Goal: Task Accomplishment & Management: Manage account settings

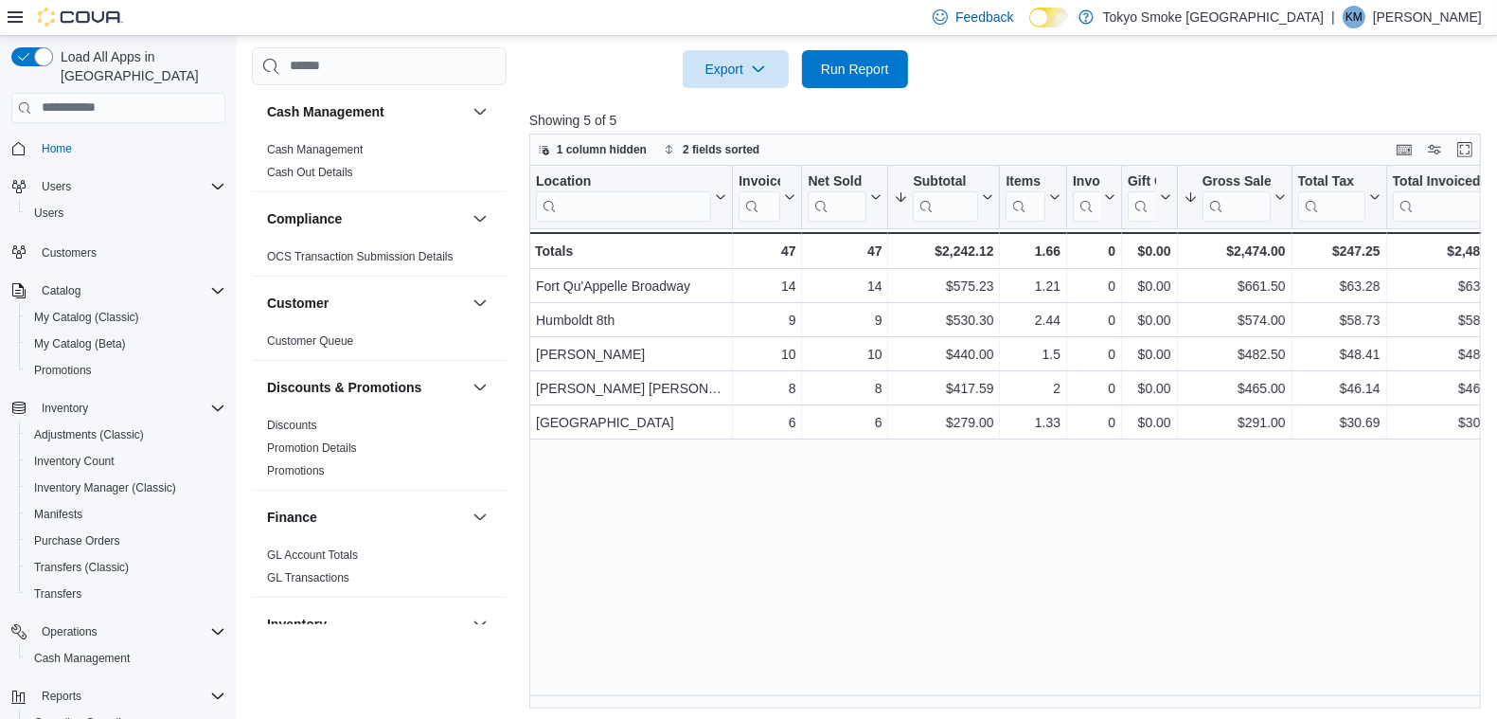
scroll to position [109, 0]
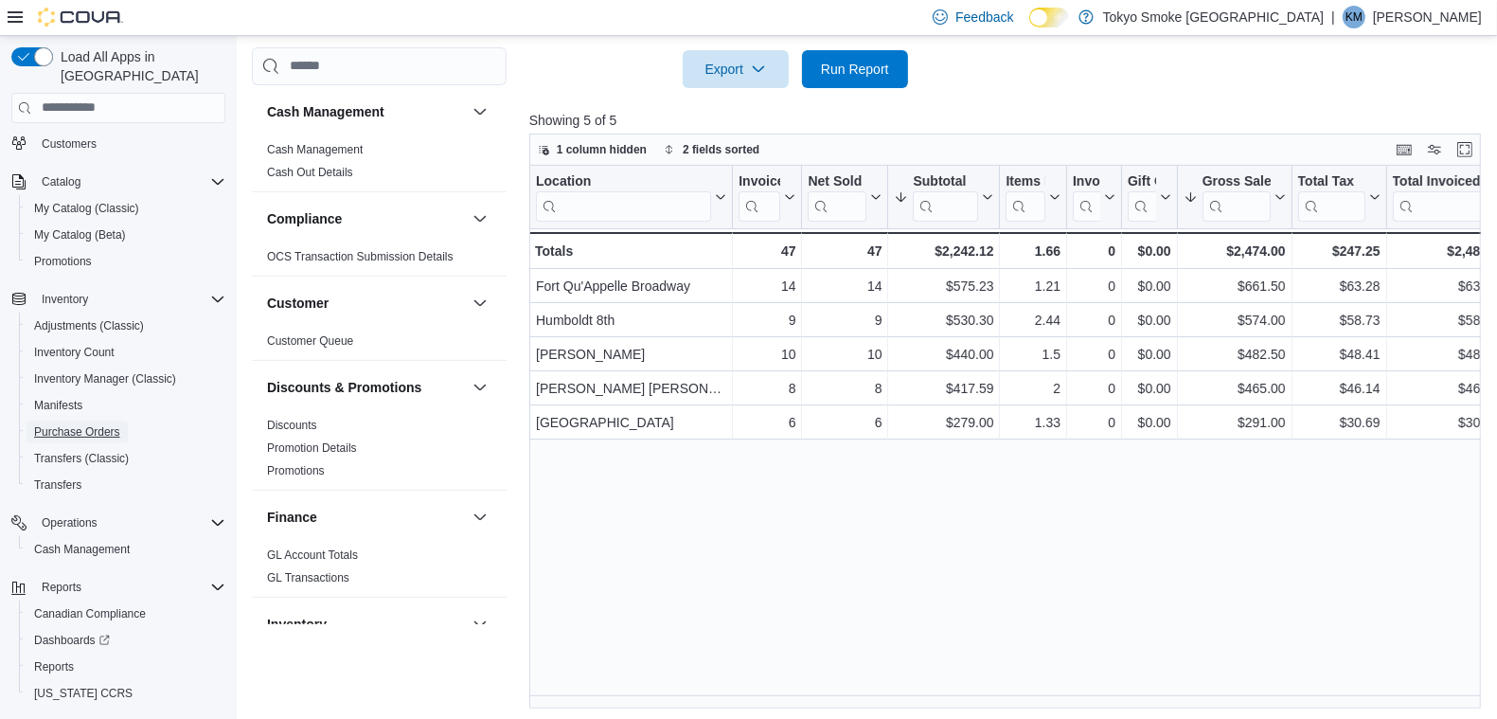
click at [98, 424] on span "Purchase Orders" at bounding box center [77, 431] width 86 height 15
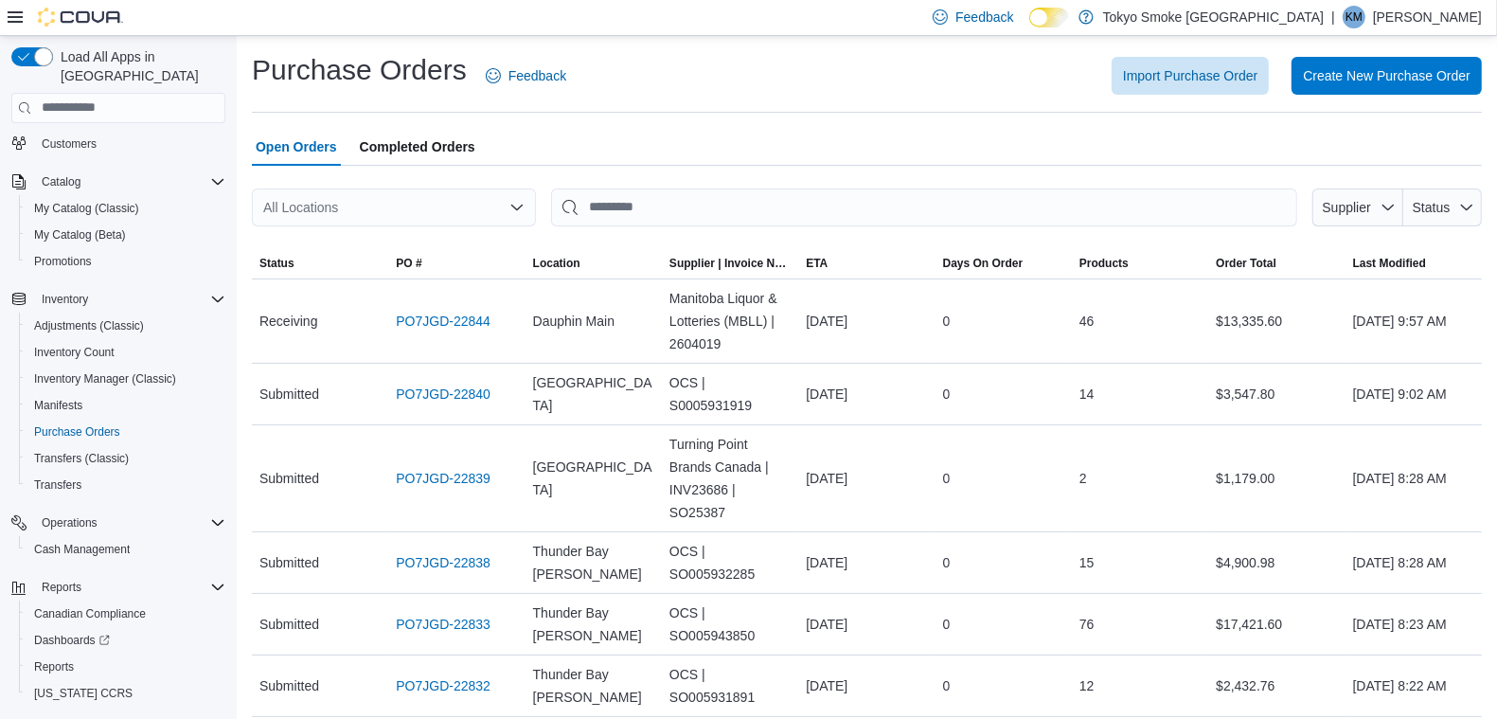
click at [459, 198] on div "All Locations" at bounding box center [394, 207] width 284 height 38
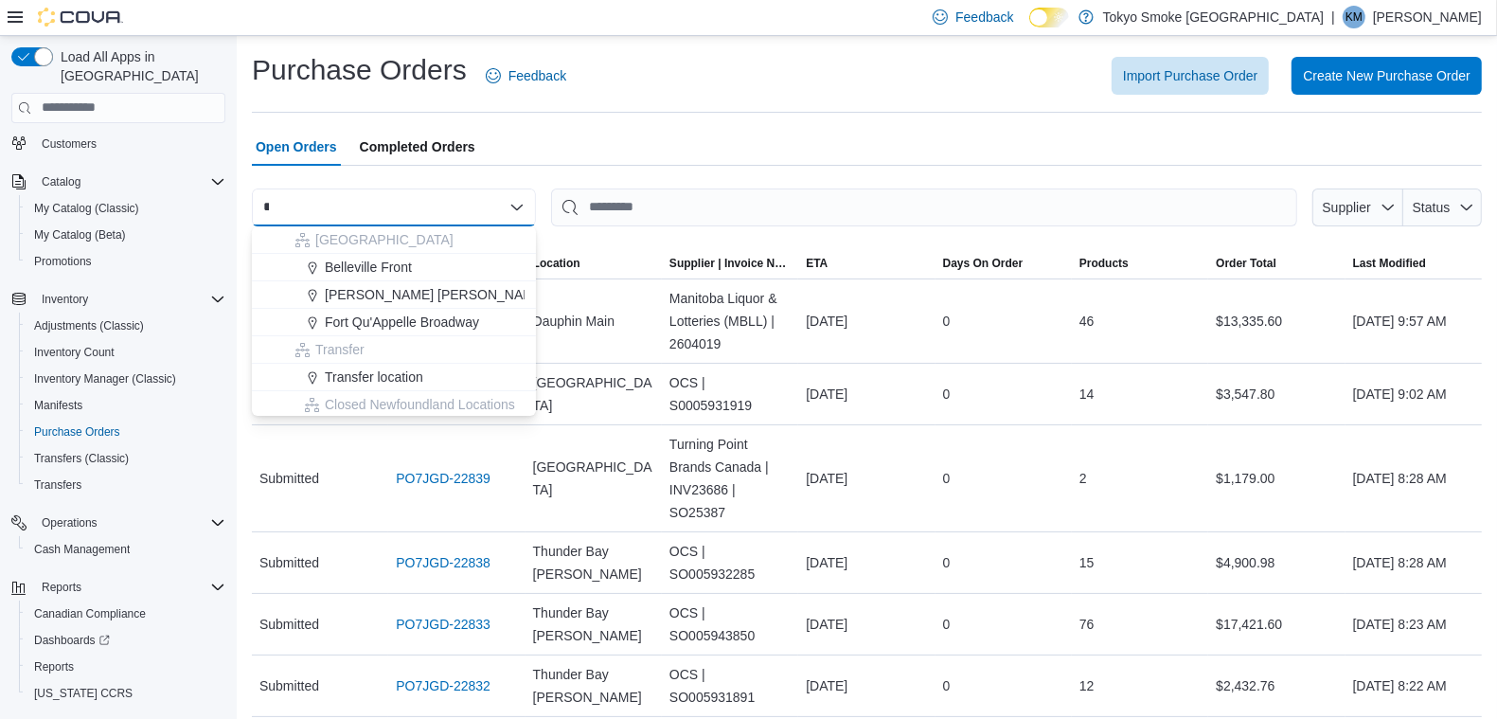
type input "*"
click at [390, 327] on span "Fort Qu'Appelle Broadway" at bounding box center [402, 322] width 154 height 19
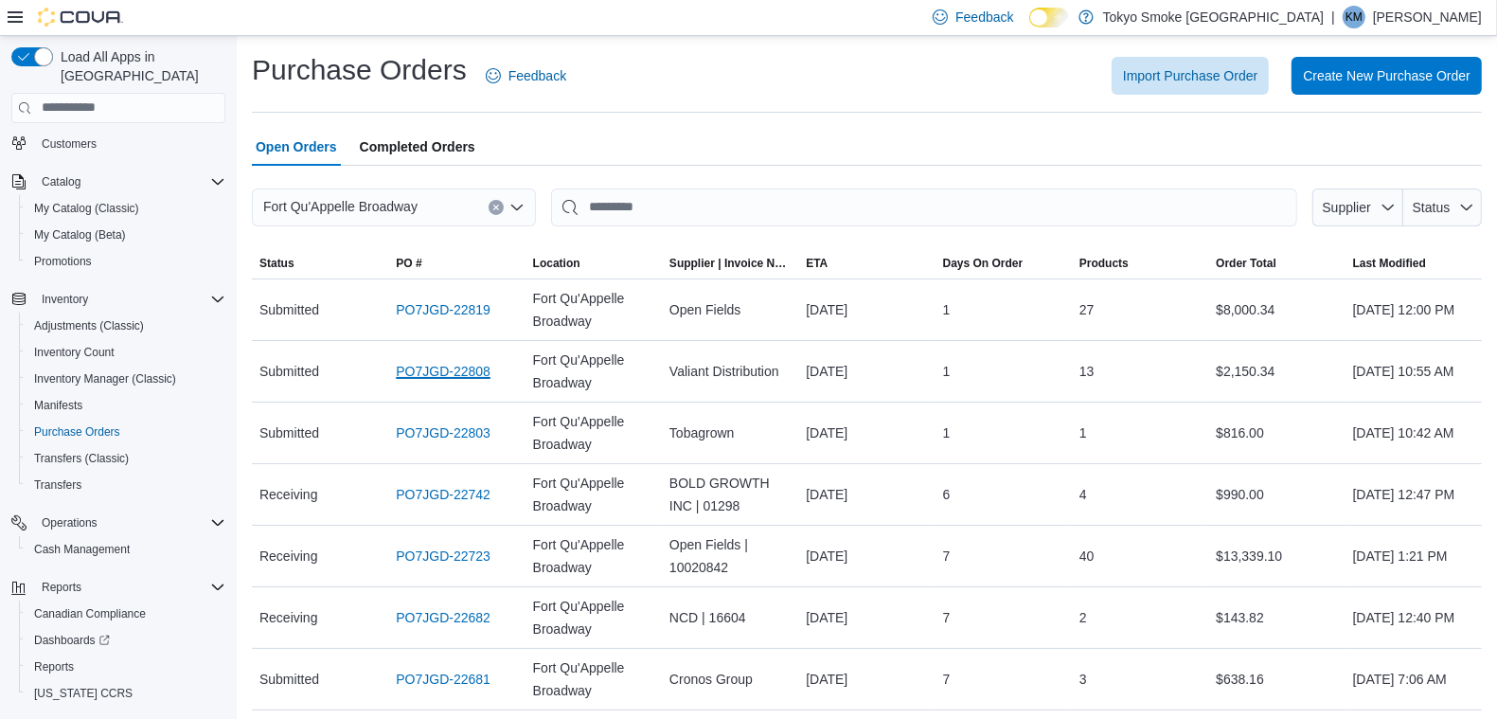
click at [489, 377] on link "PO7JGD-22808" at bounding box center [443, 371] width 95 height 23
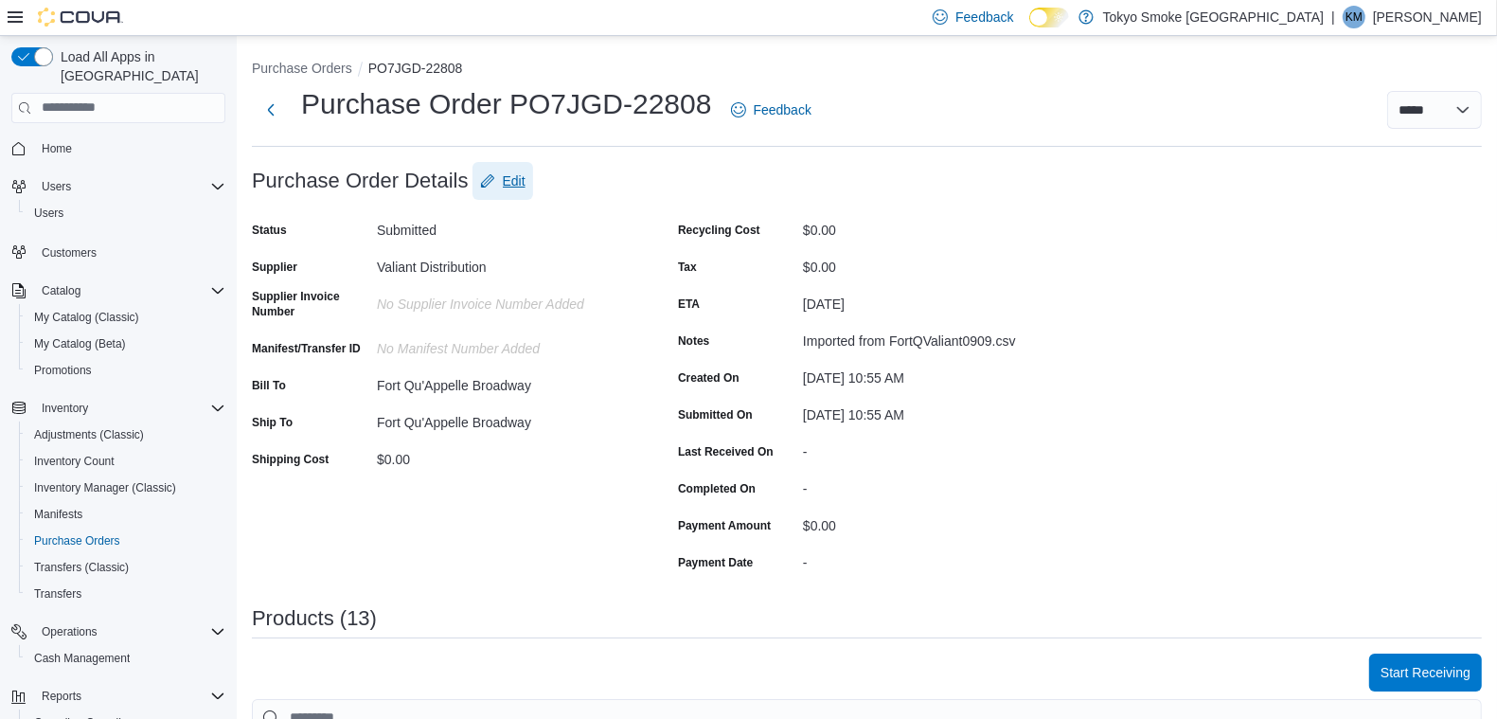
click at [526, 180] on button "Edit" at bounding box center [503, 181] width 61 height 38
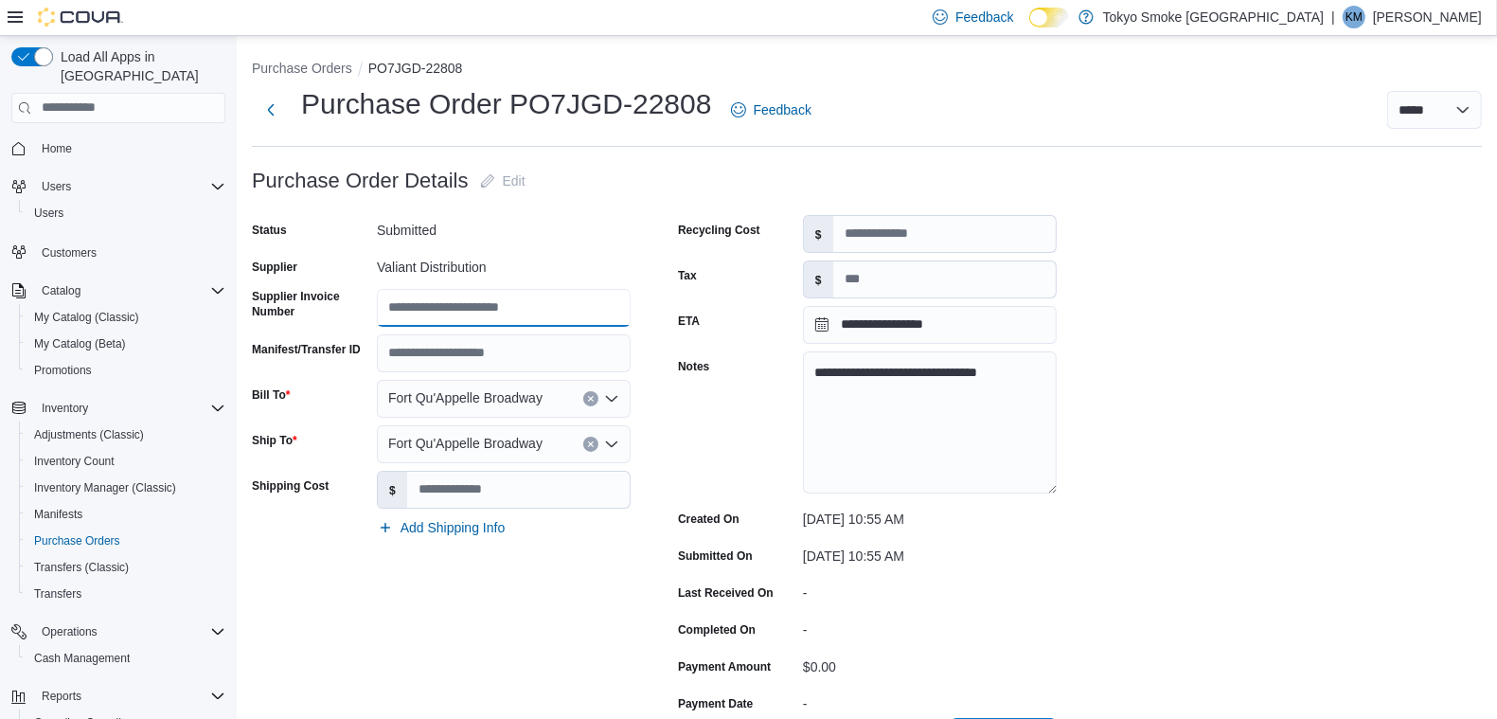
click at [486, 297] on input "Supplier Invoice Number" at bounding box center [504, 308] width 254 height 38
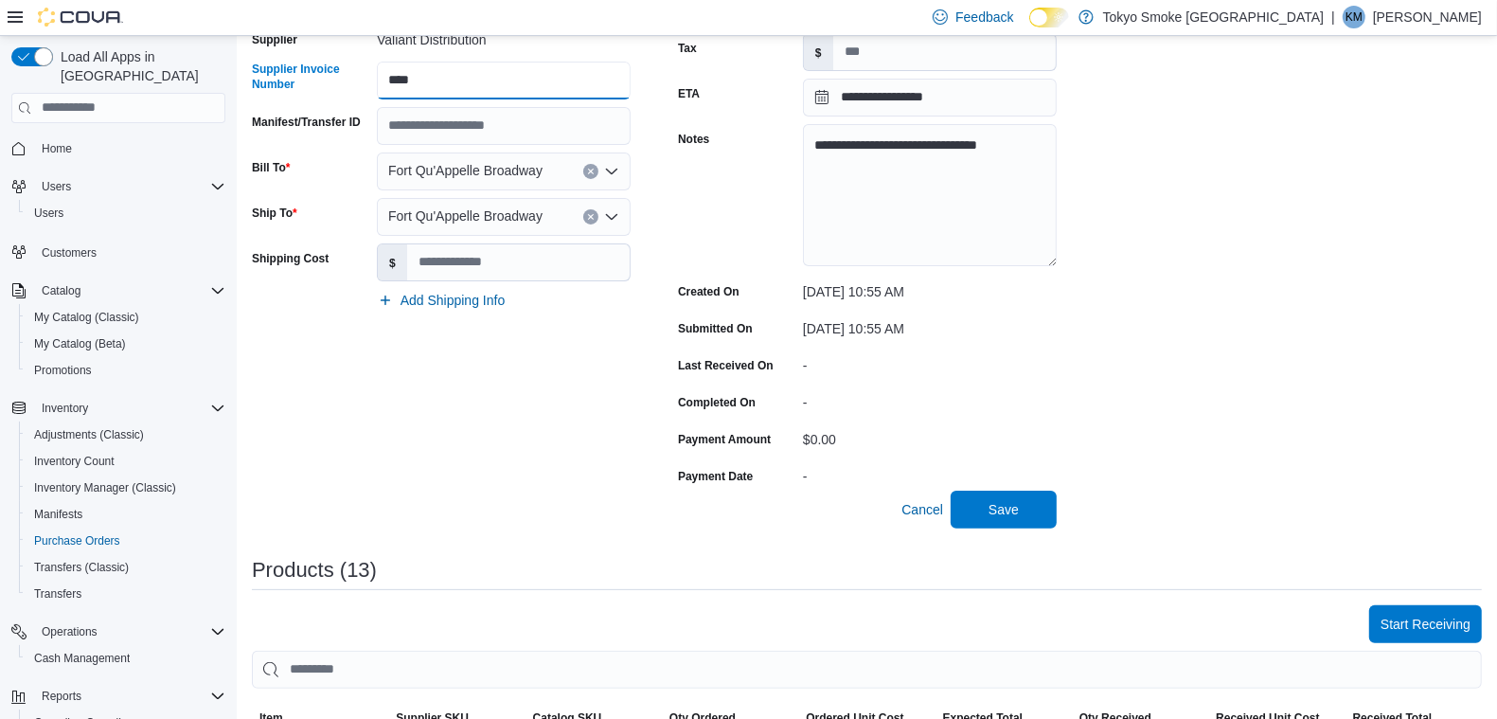
scroll to position [355, 0]
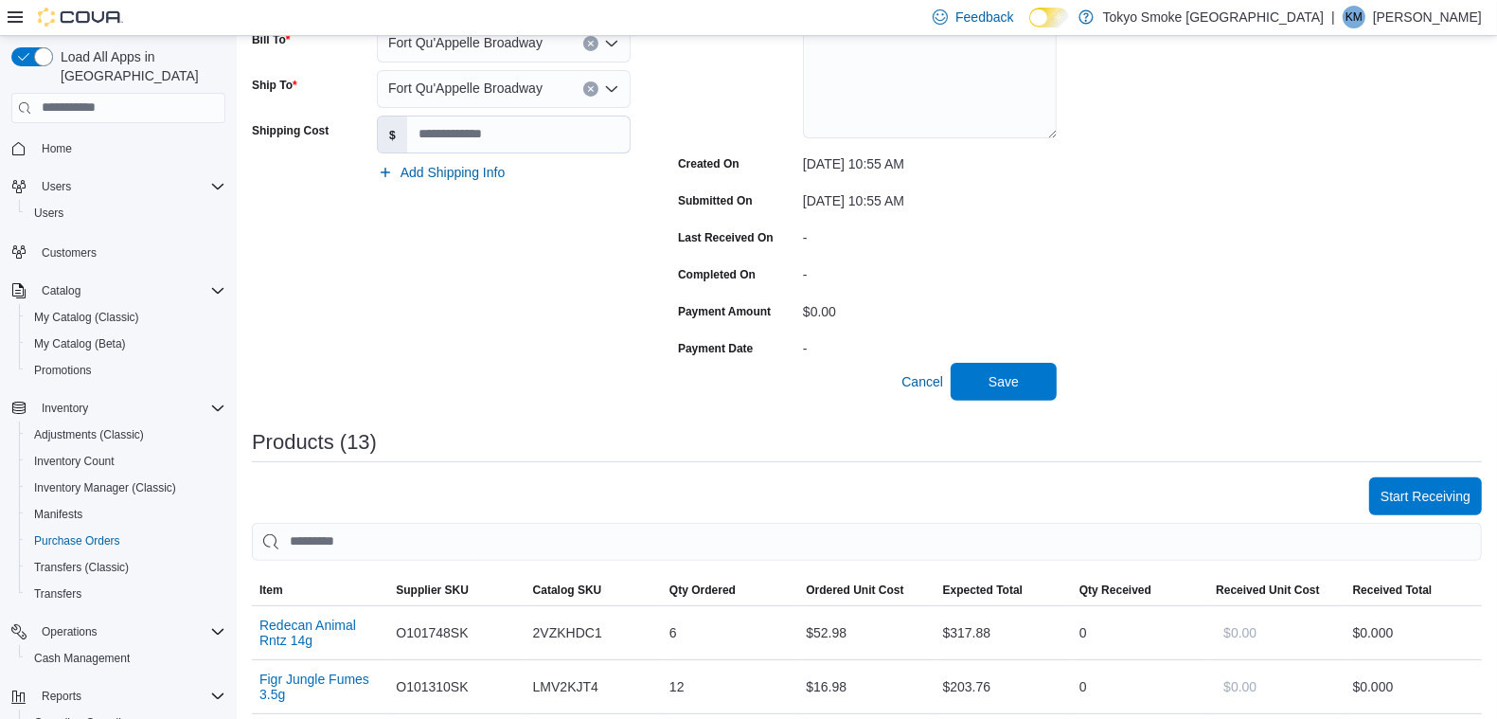
type input "****"
click at [1047, 384] on button "Save" at bounding box center [1004, 382] width 106 height 38
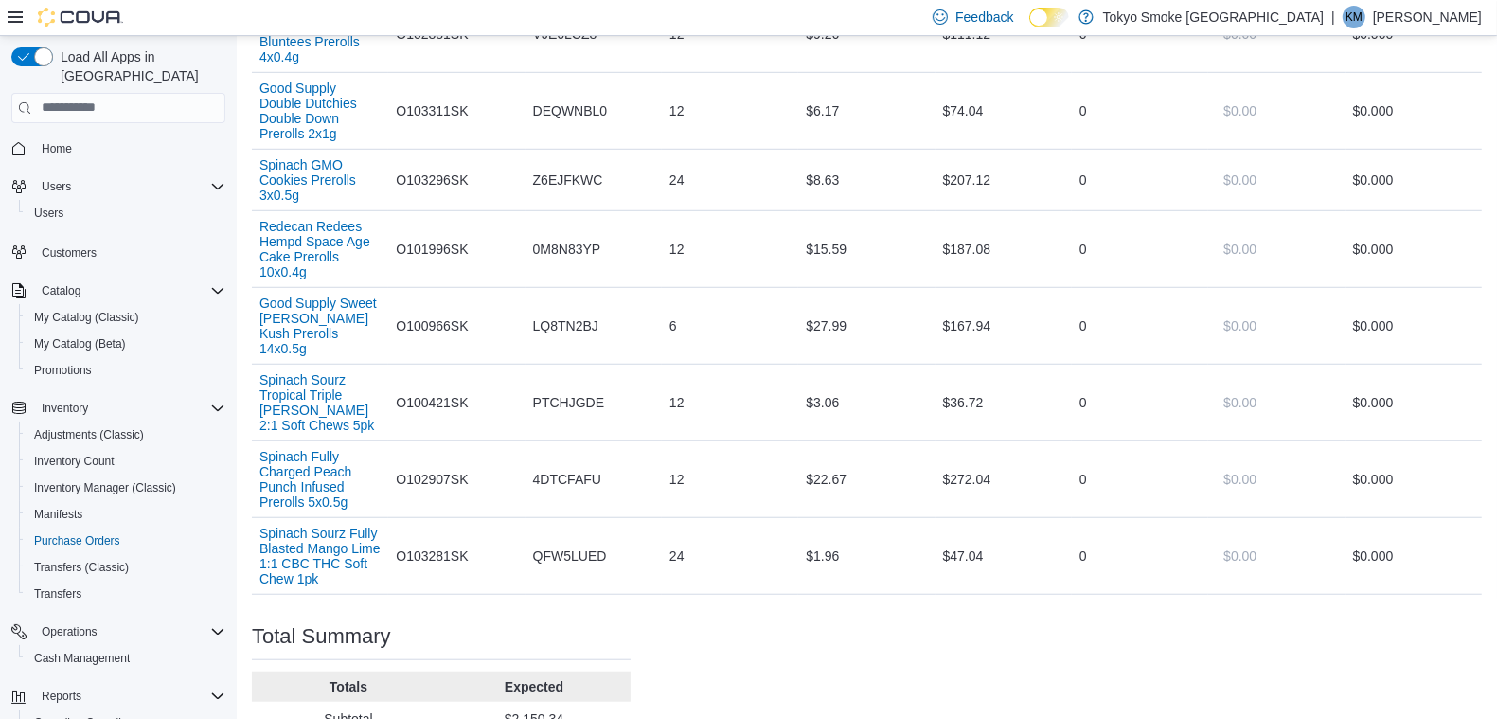
scroll to position [125, 0]
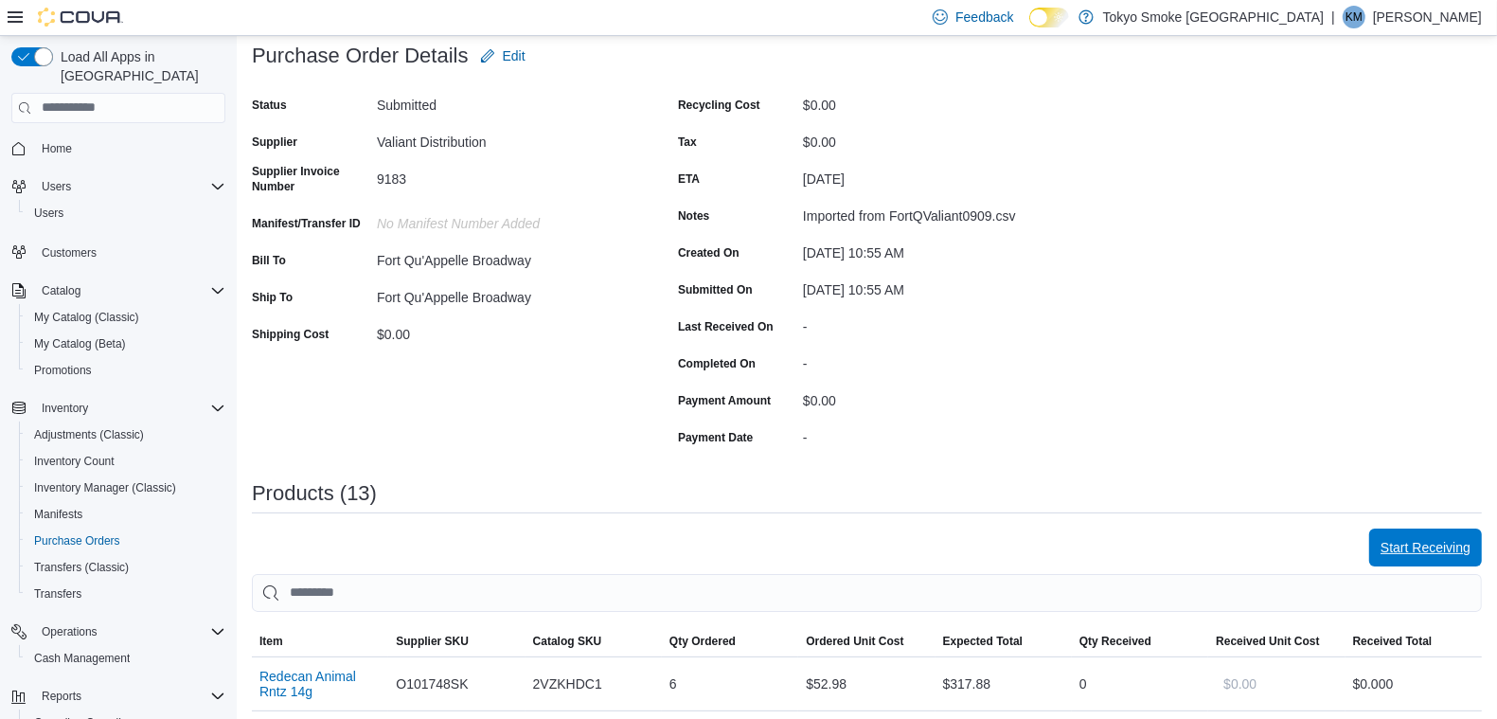
click at [1457, 545] on span "Start Receiving" at bounding box center [1426, 547] width 90 height 19
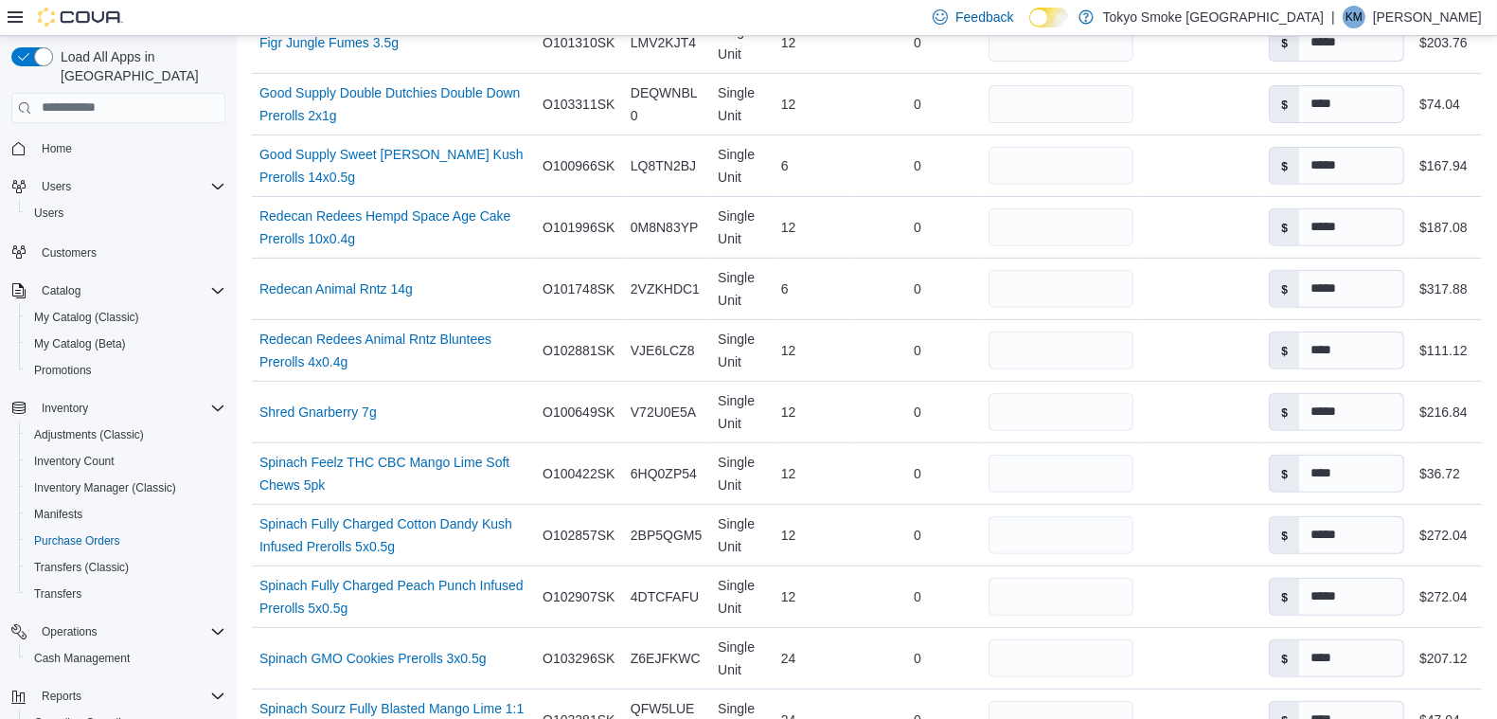
scroll to position [710, 0]
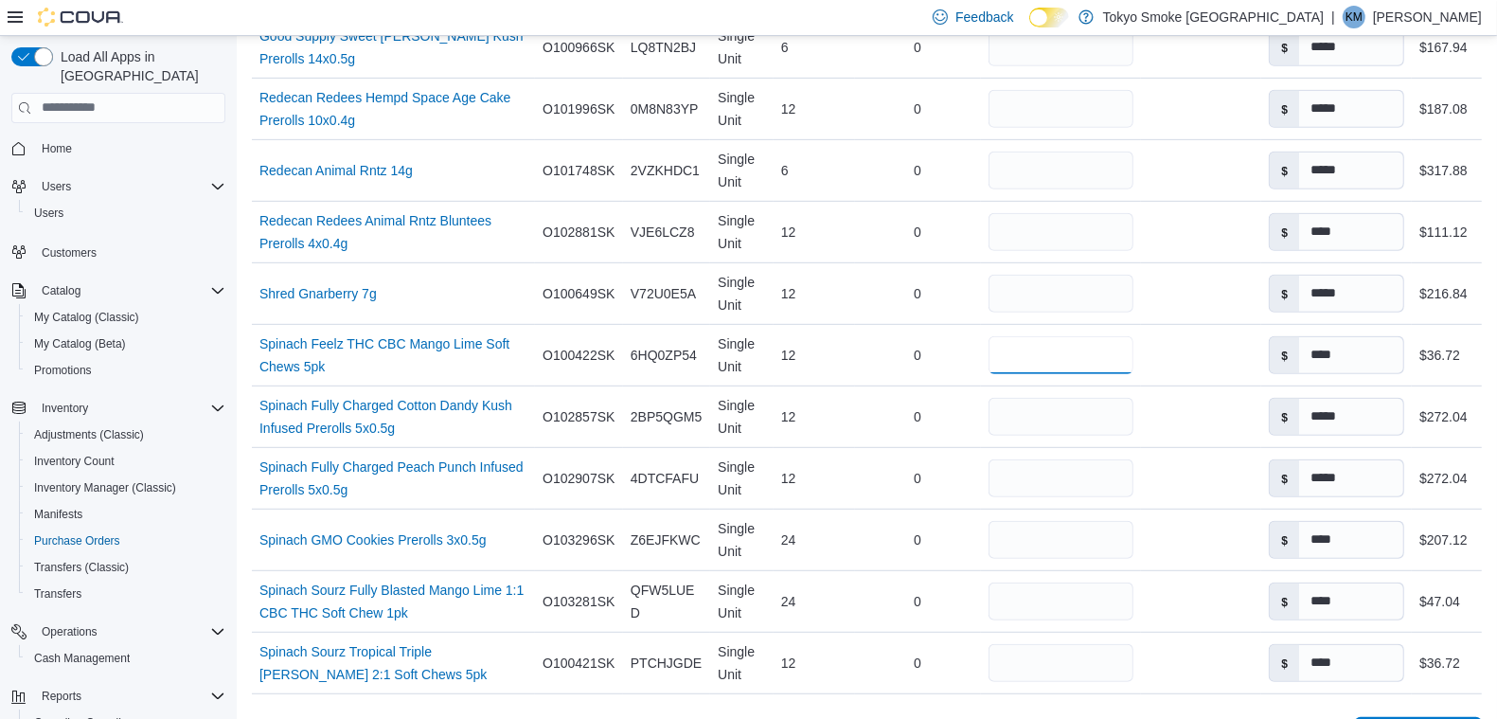
click at [1030, 350] on input "**" at bounding box center [1061, 355] width 145 height 38
type input "*"
click at [935, 536] on div "0" at bounding box center [914, 540] width 126 height 38
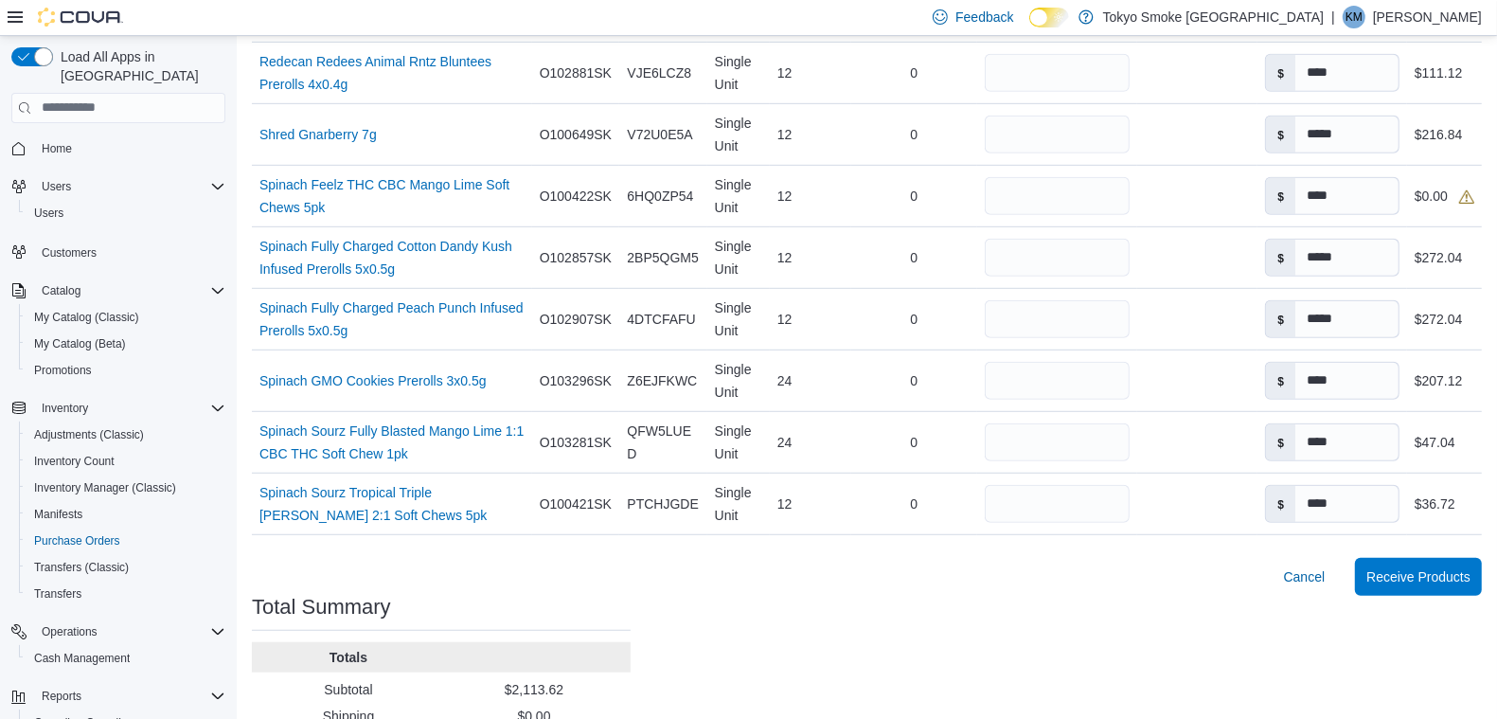
scroll to position [981, 0]
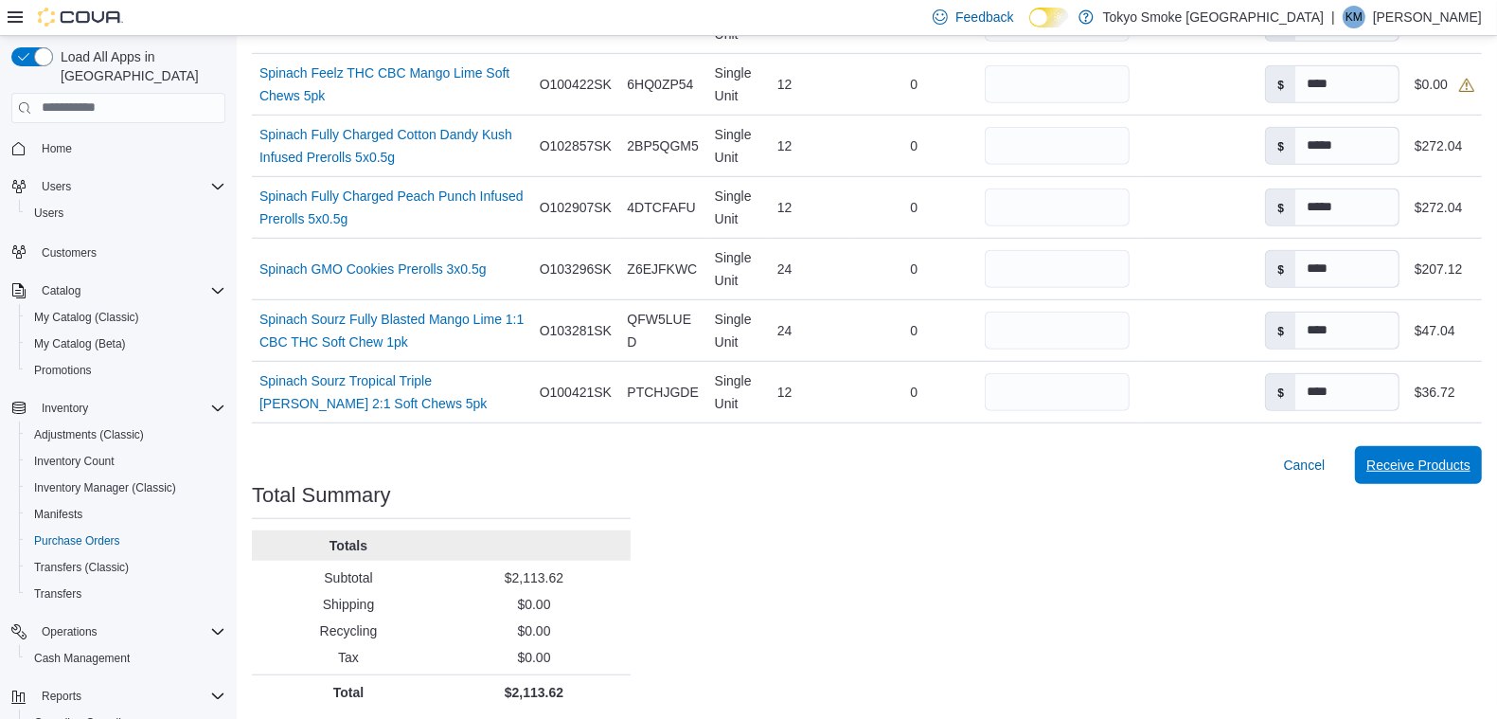
click at [1405, 457] on span "Receive Products" at bounding box center [1419, 465] width 104 height 19
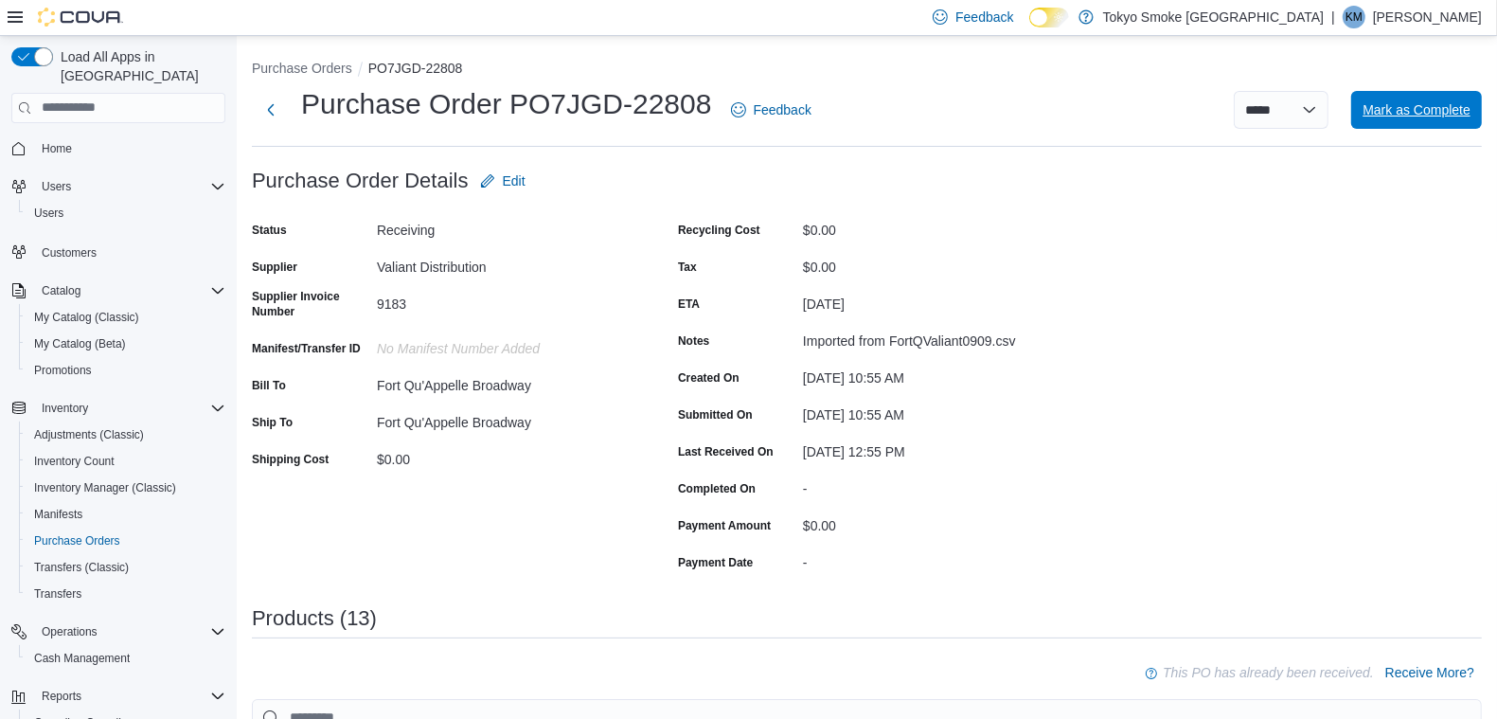
click at [1407, 105] on span "Mark as Complete" at bounding box center [1417, 109] width 108 height 19
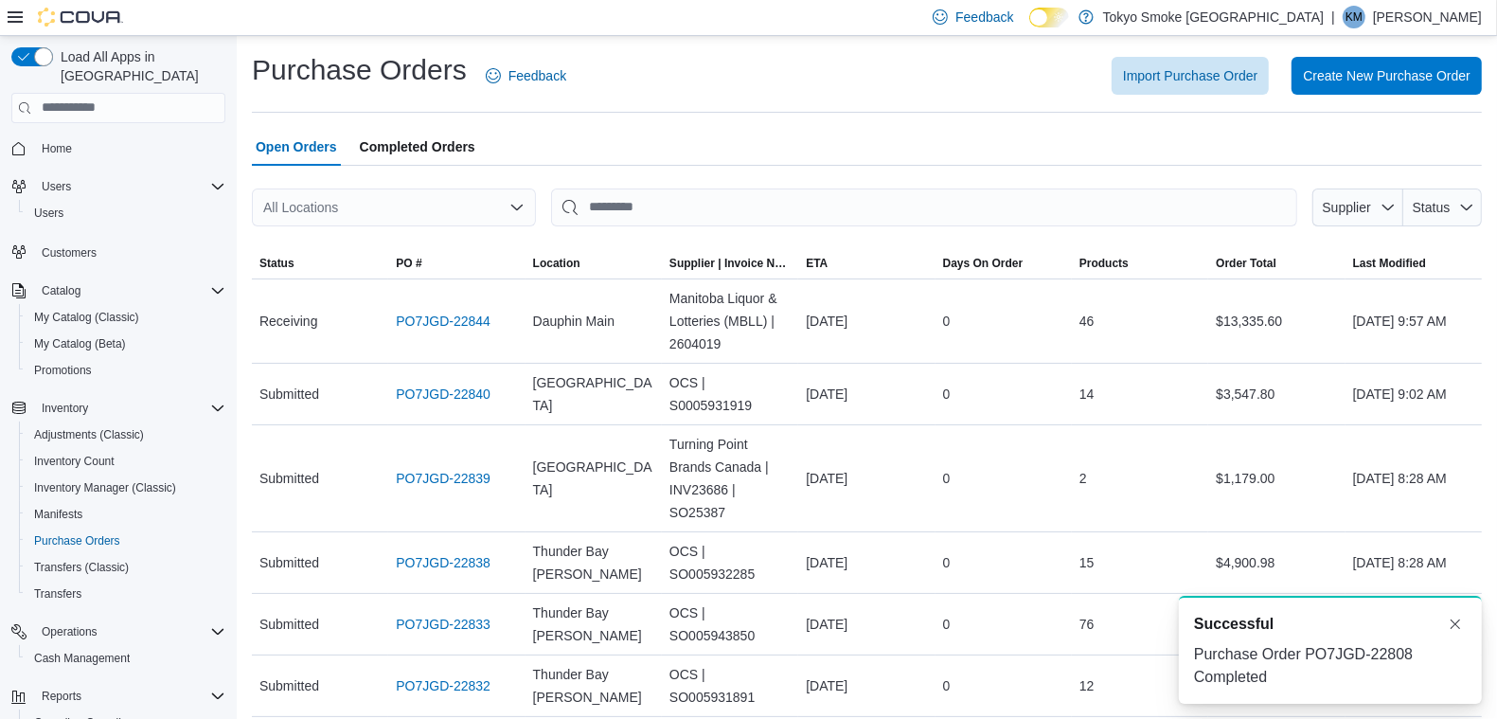
click at [510, 216] on div "All Locations" at bounding box center [394, 207] width 284 height 38
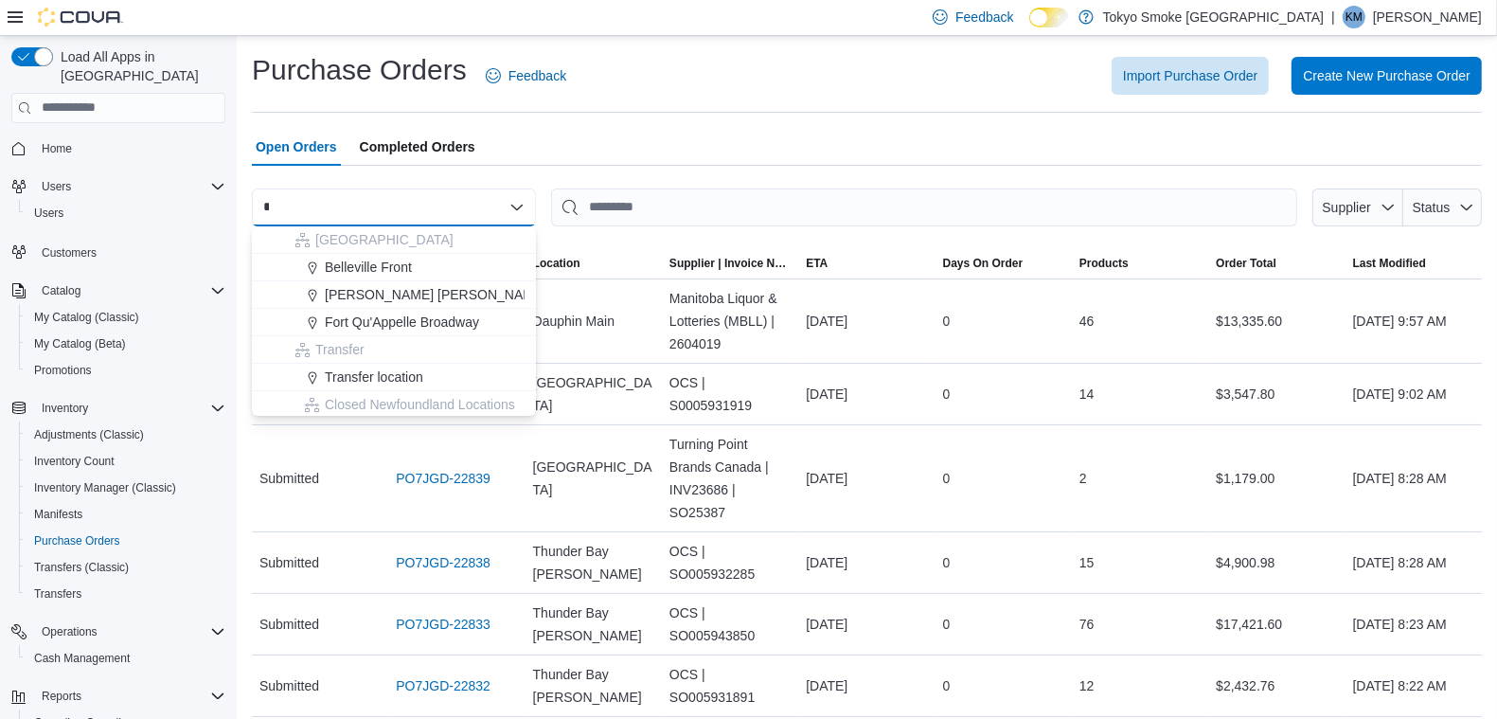
type input "*"
click at [436, 327] on span "Fort Qu'Appelle Broadway" at bounding box center [402, 322] width 154 height 19
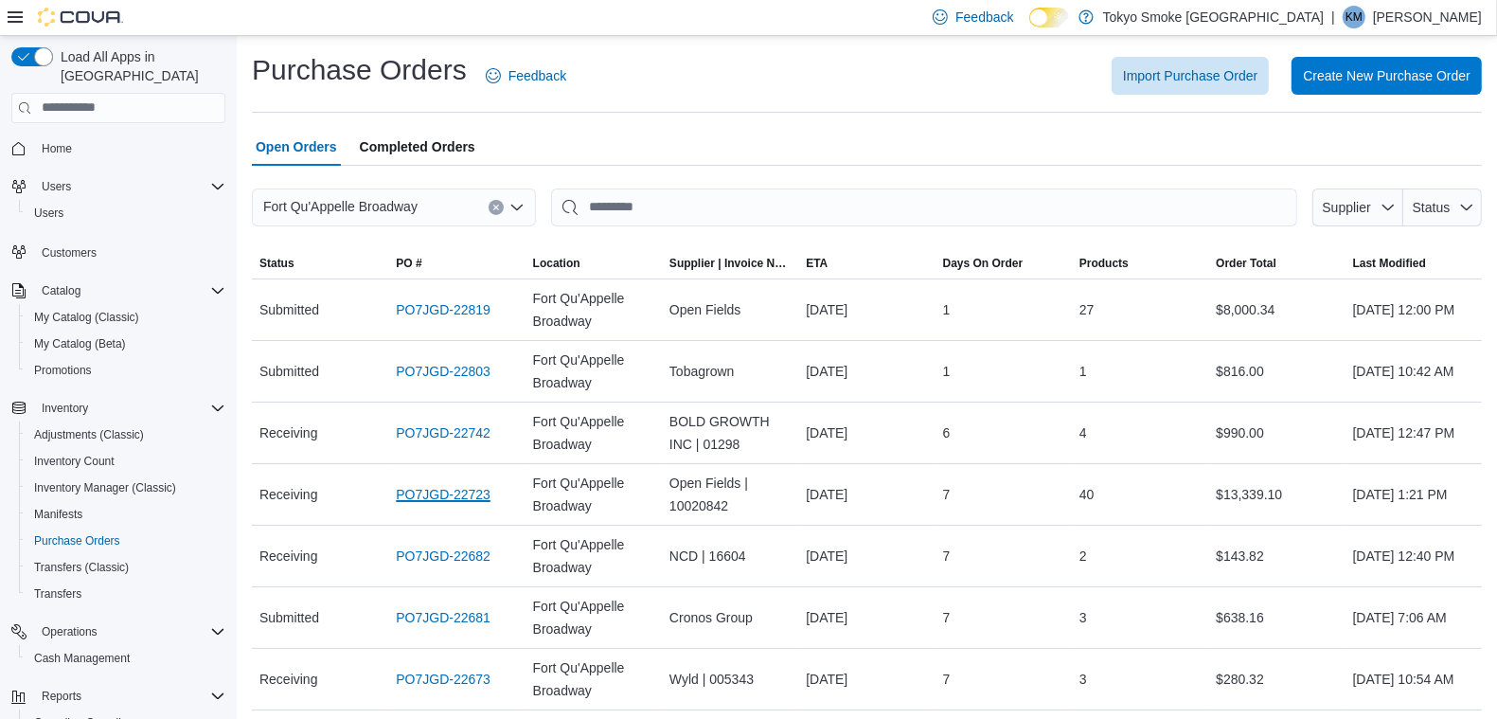
click at [483, 492] on link "PO7JGD-22723" at bounding box center [443, 494] width 95 height 23
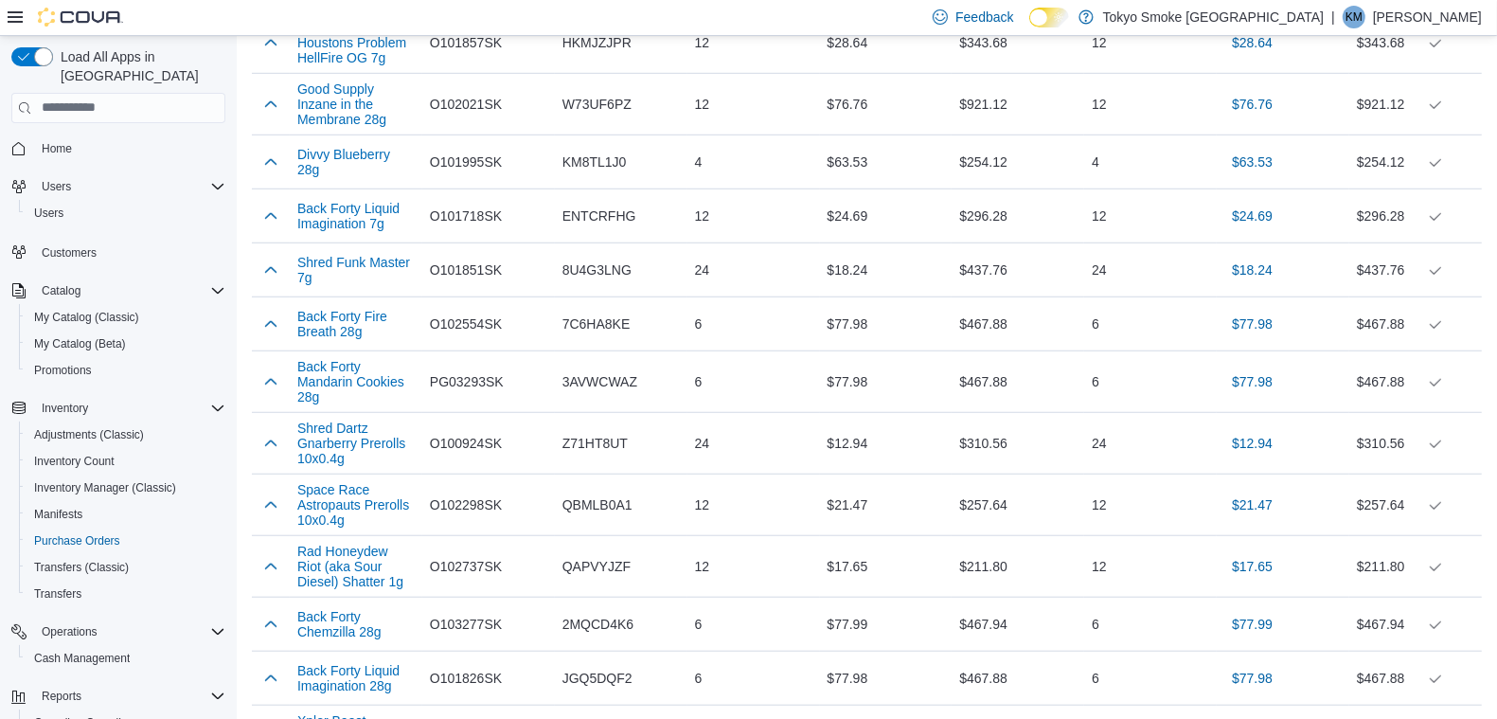
scroll to position [1184, 0]
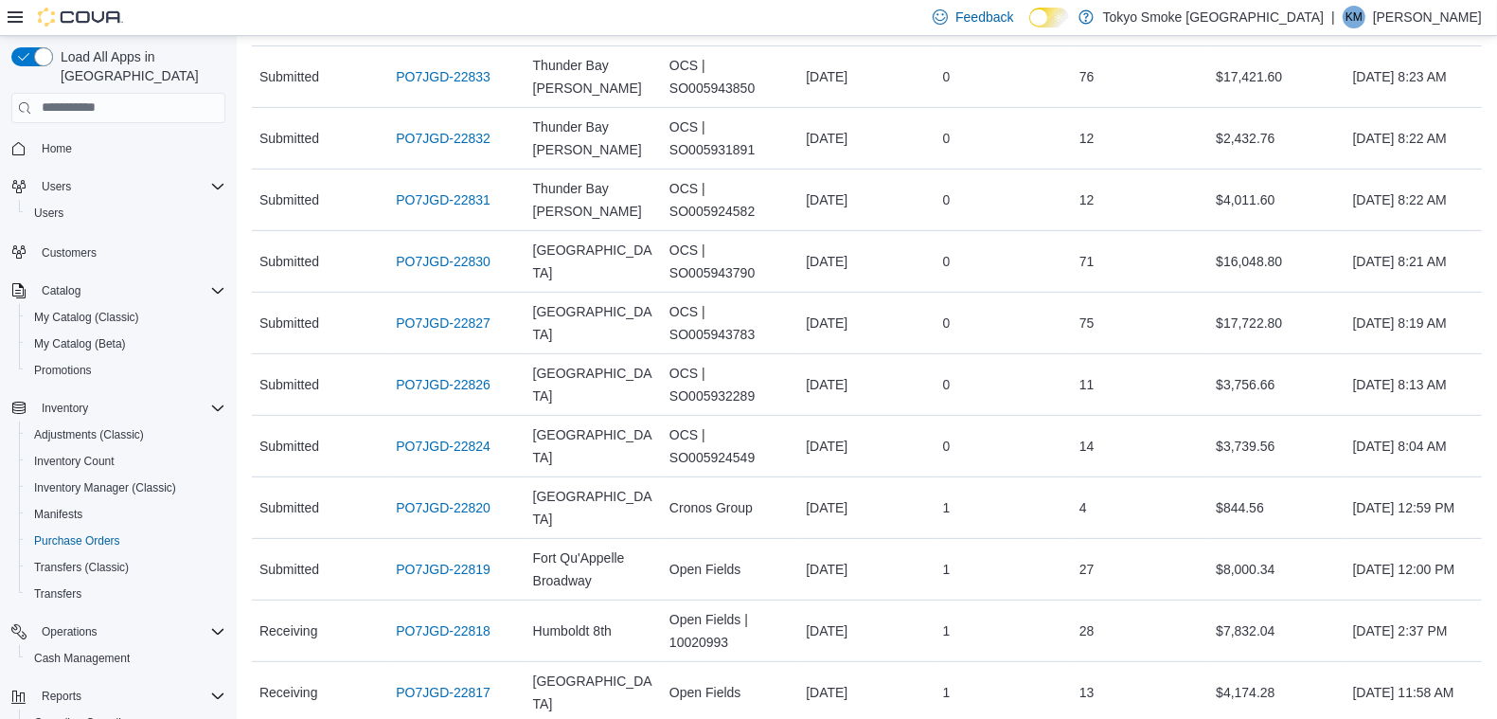
scroll to position [592, 0]
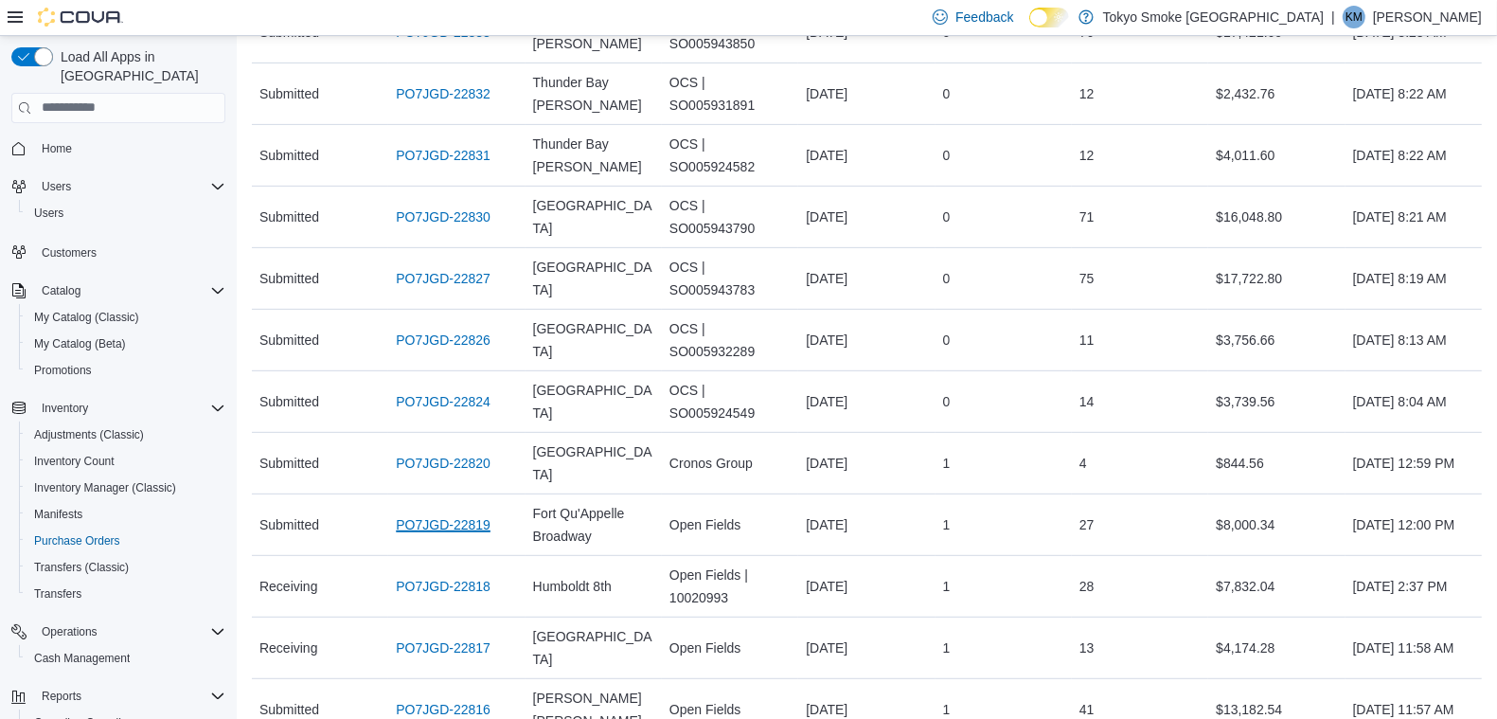
click at [471, 513] on link "PO7JGD-22819" at bounding box center [443, 524] width 95 height 23
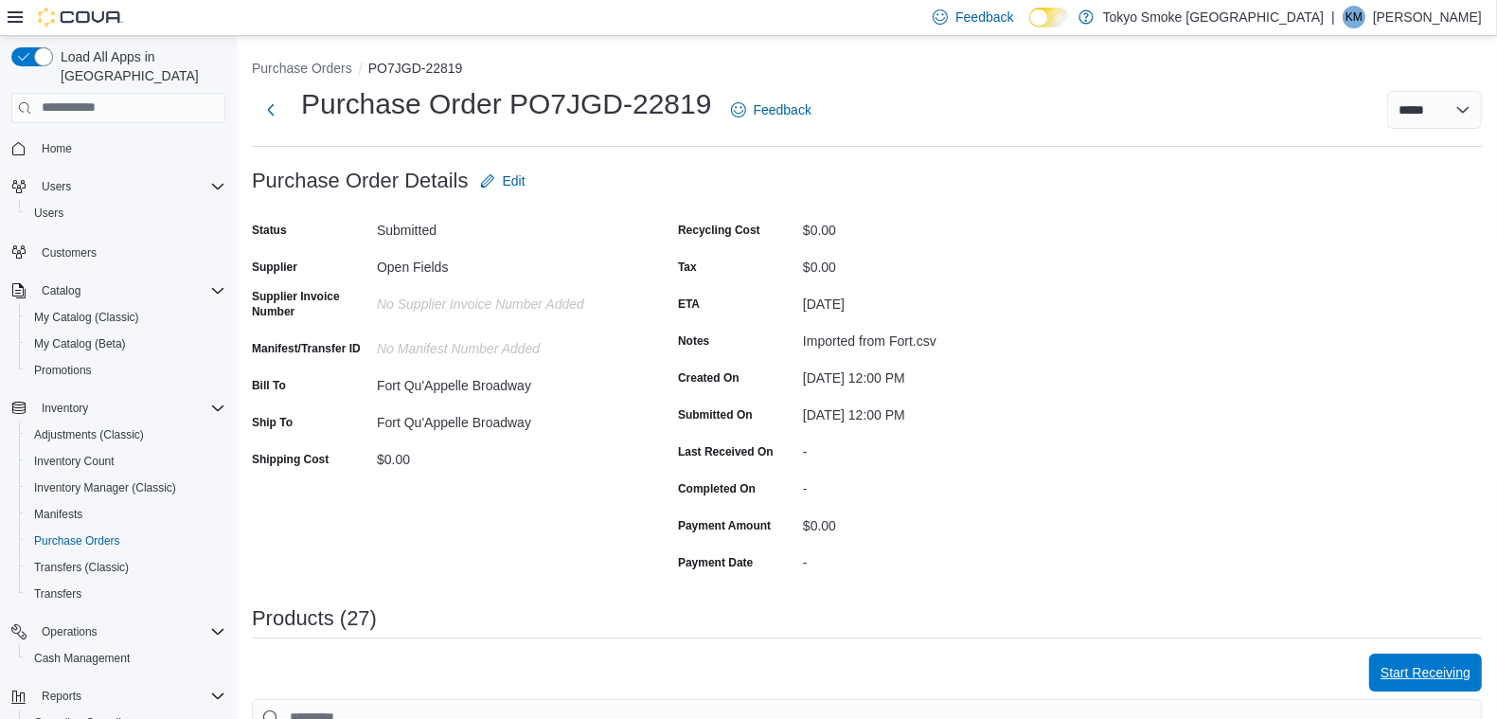
click at [1466, 671] on span "Start Receiving" at bounding box center [1426, 672] width 90 height 19
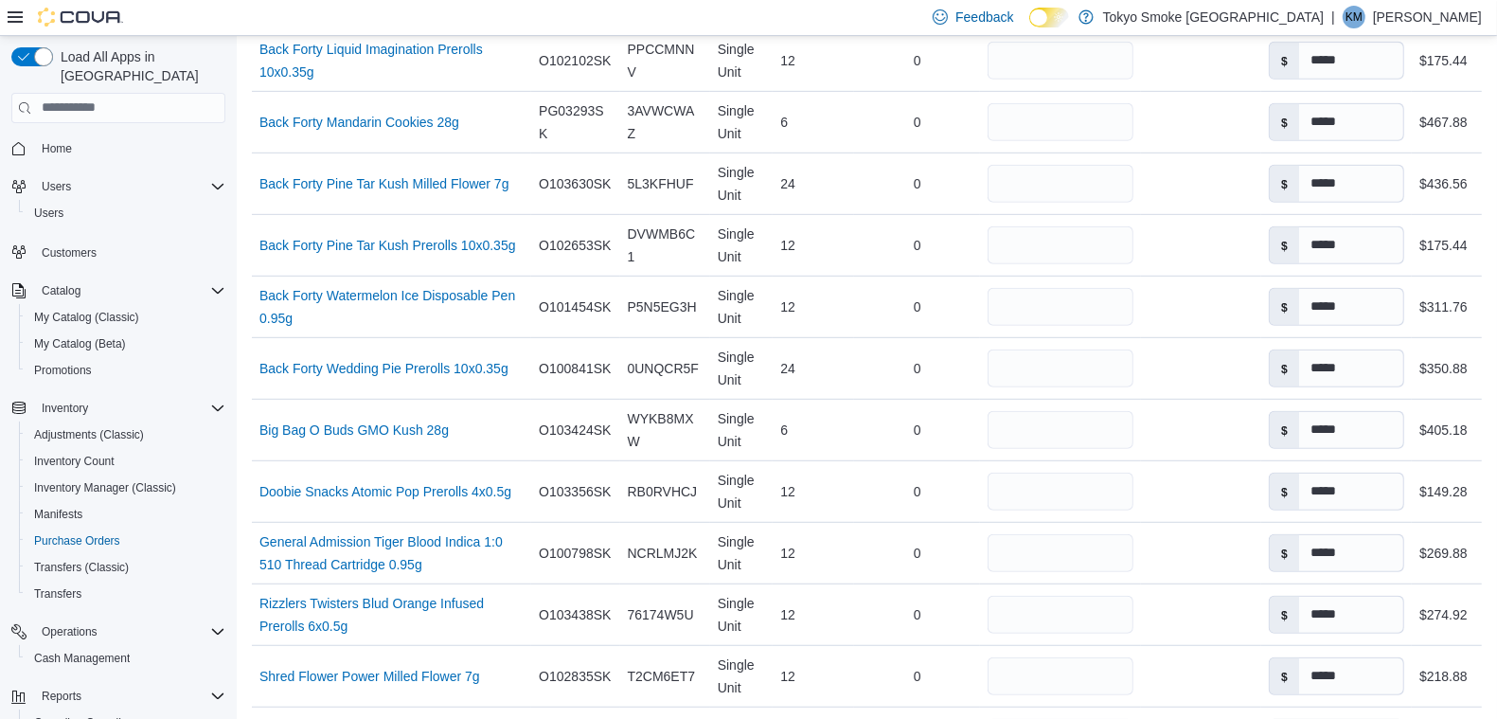
scroll to position [710, 0]
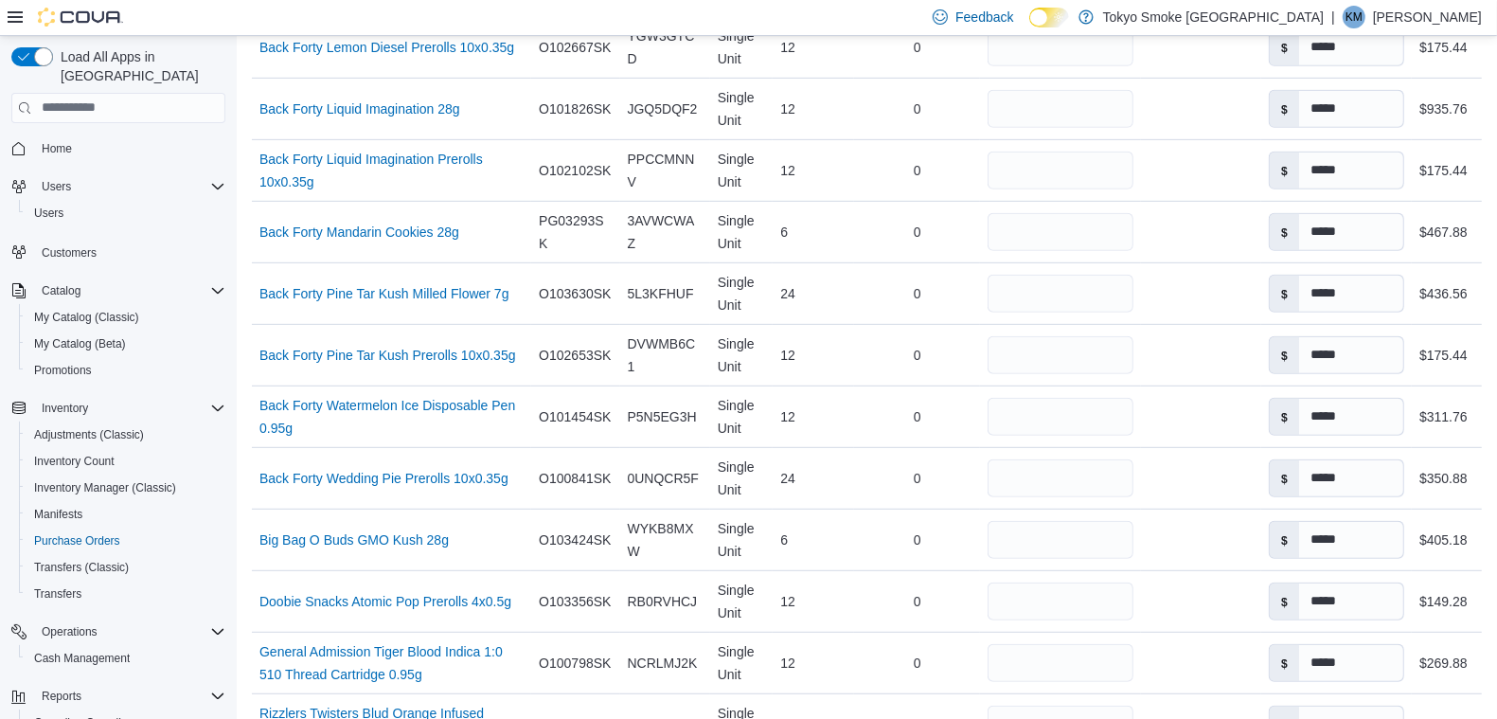
click at [914, 285] on div "0" at bounding box center [917, 294] width 126 height 38
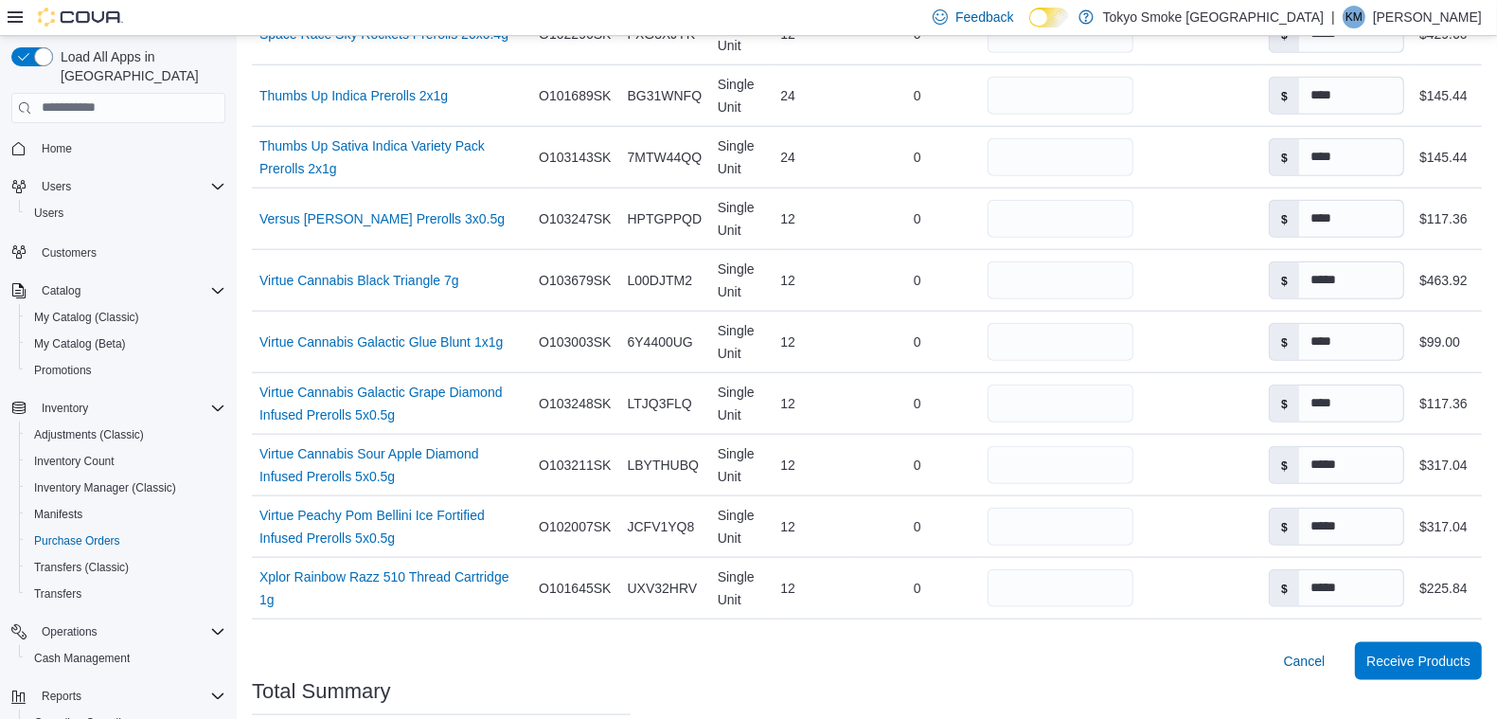
scroll to position [1657, 0]
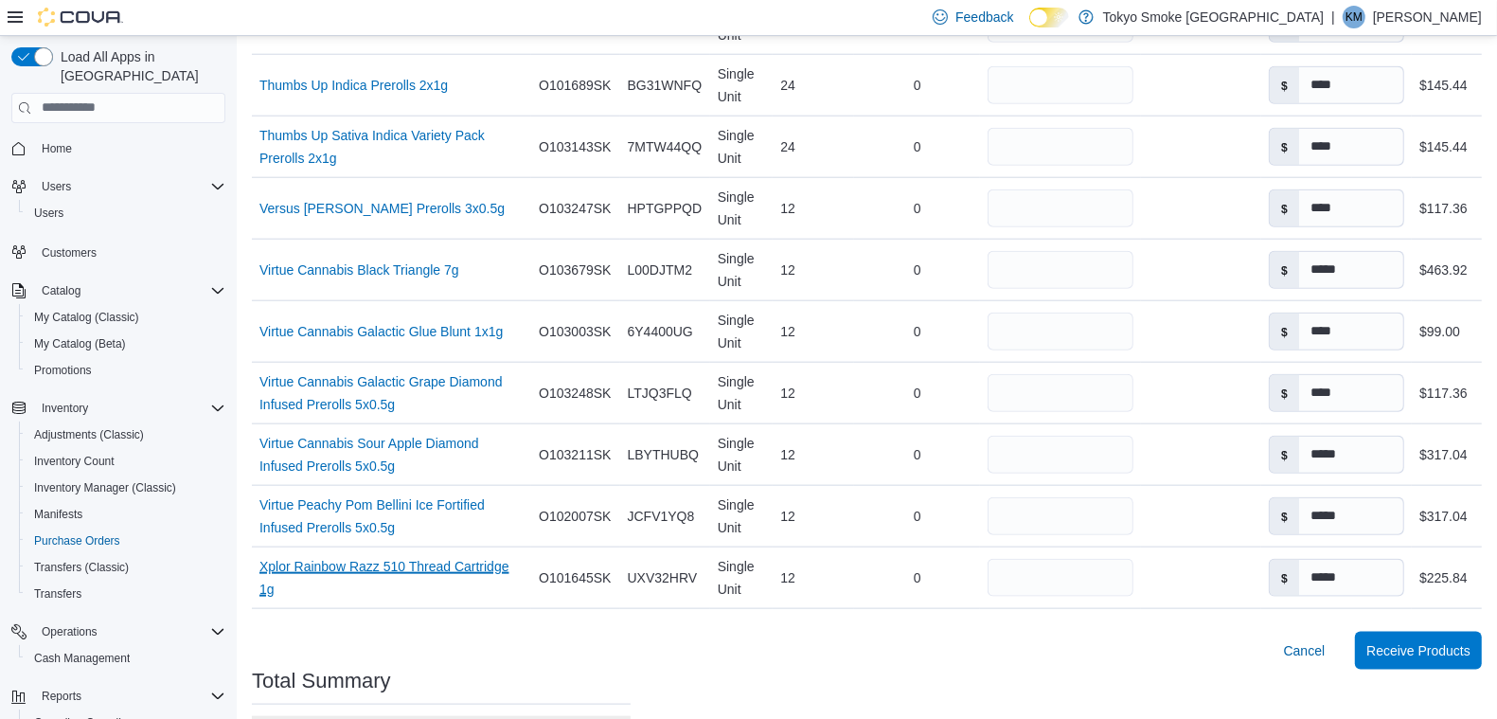
click at [280, 590] on link "Xplor Rainbow Razz 510 Thread Cartridge 1g (opens in a new tab or window)" at bounding box center [391, 577] width 264 height 45
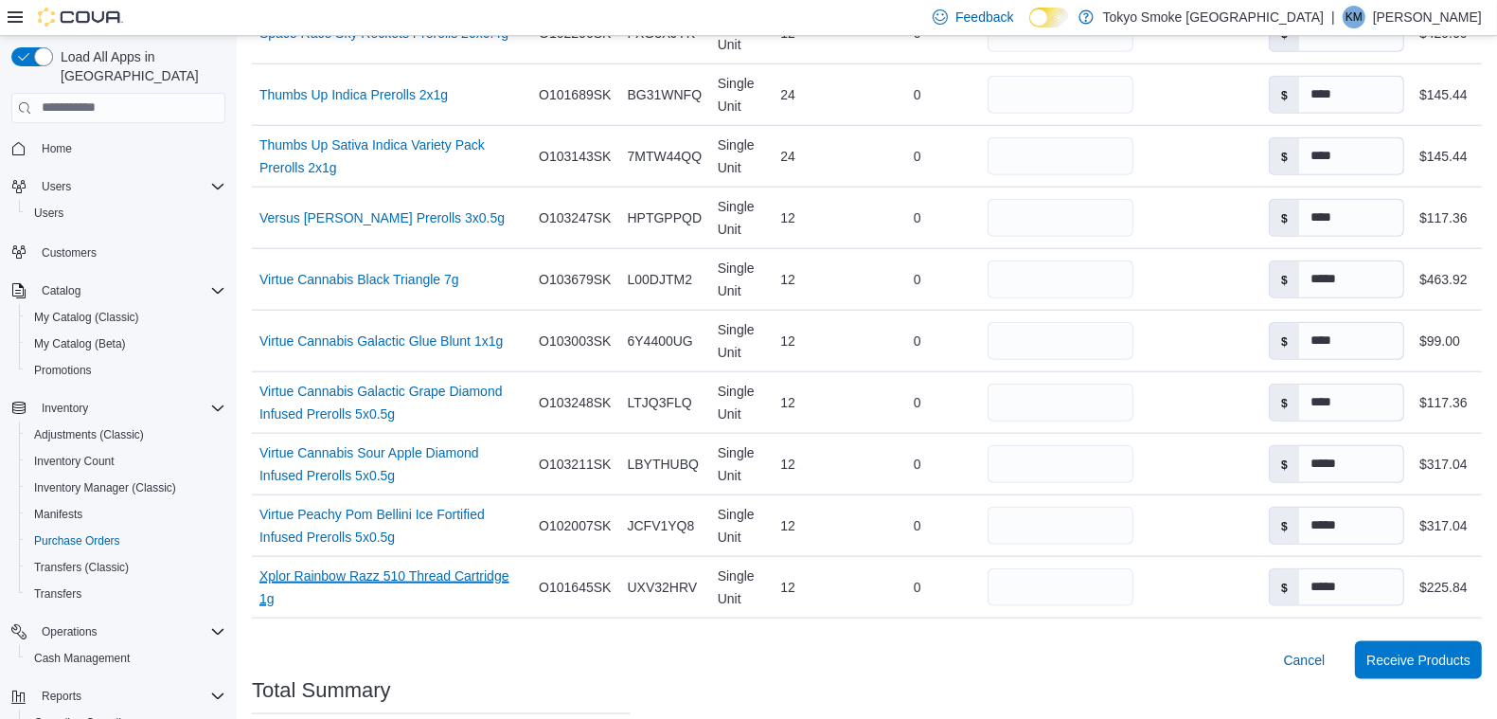
scroll to position [1776, 0]
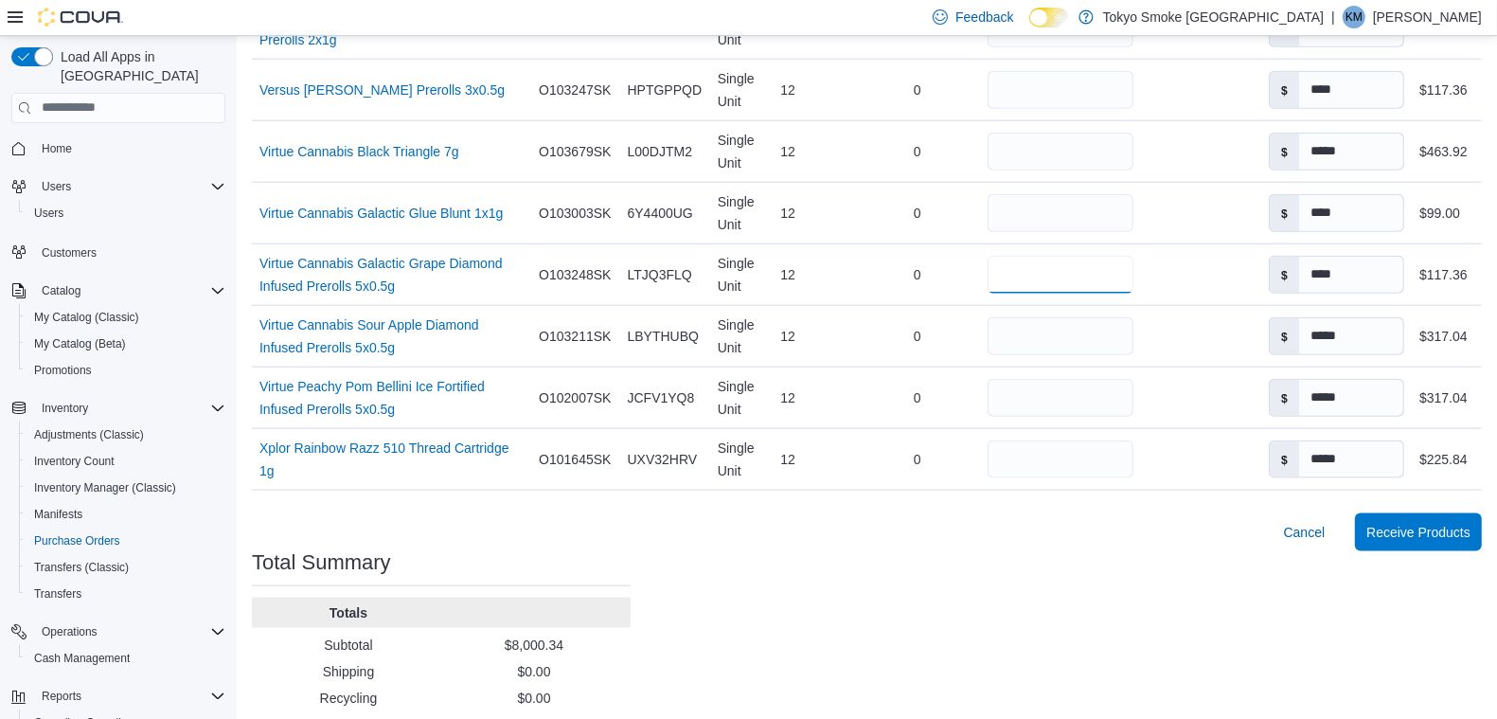
click at [1075, 266] on input "**" at bounding box center [1061, 275] width 146 height 38
type input "*"
click at [1042, 492] on div at bounding box center [867, 502] width 1230 height 23
click at [1409, 523] on span "Receive Products" at bounding box center [1419, 532] width 104 height 19
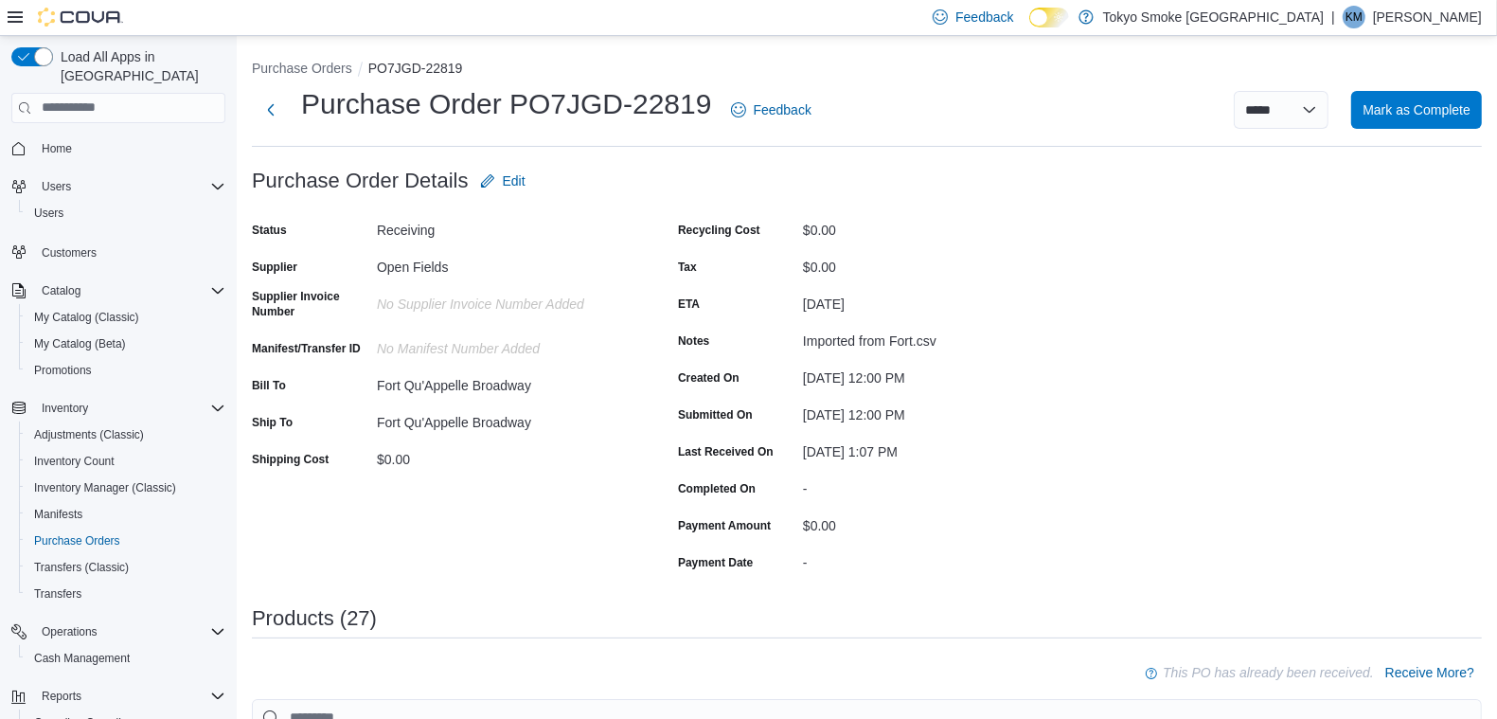
drag, startPoint x: 306, startPoint y: 98, endPoint x: 602, endPoint y: 45, distance: 301.0
drag, startPoint x: 514, startPoint y: 99, endPoint x: 712, endPoint y: 89, distance: 198.2
click at [712, 89] on div "Purchase Order PO7JGD-22819 Feedback" at bounding box center [535, 109] width 567 height 49
copy h1 "PO7JGD-22819"
